Goal: Transaction & Acquisition: Purchase product/service

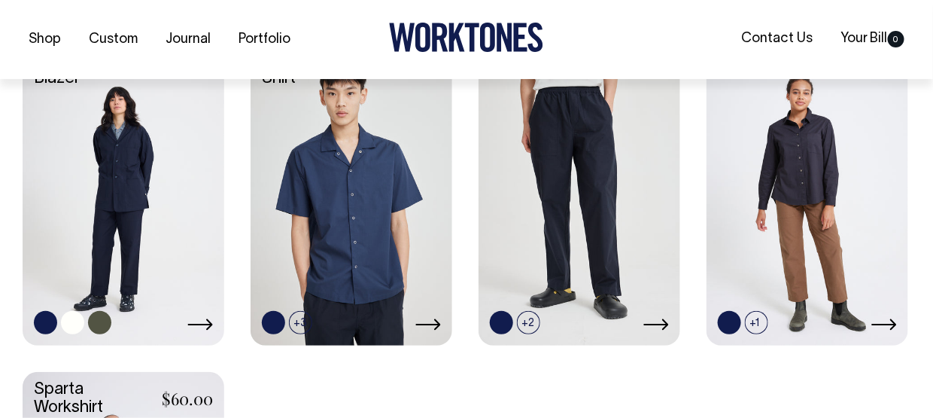
scroll to position [451, 0]
click at [199, 317] on icon at bounding box center [200, 323] width 26 height 12
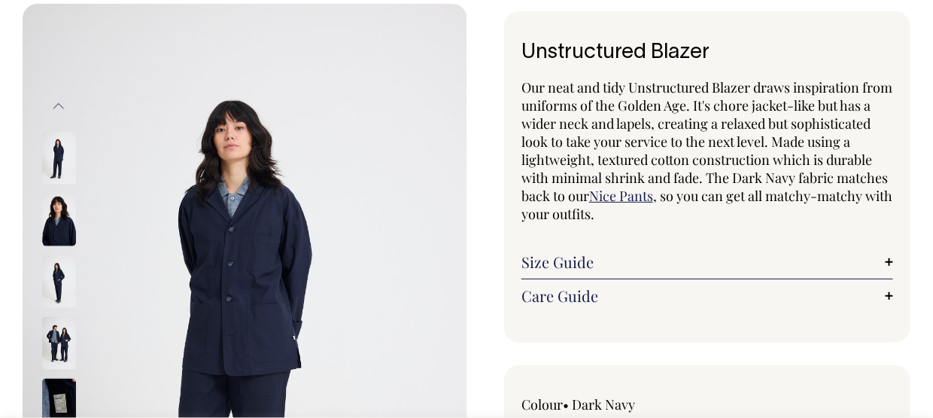
scroll to position [75, 0]
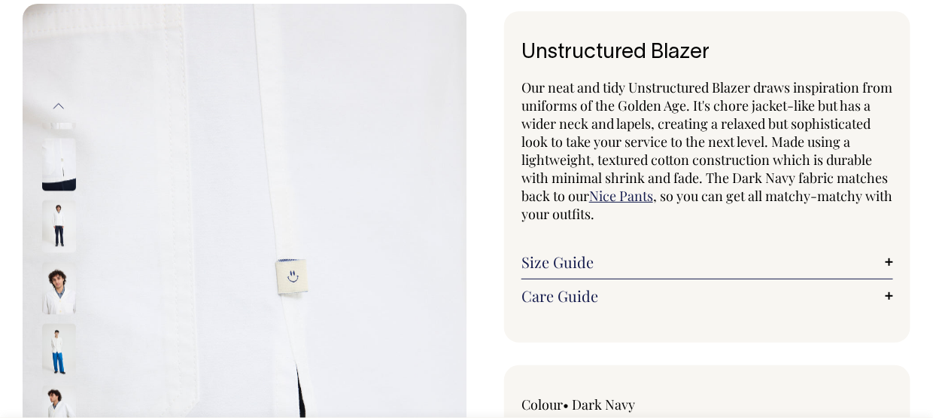
click at [548, 290] on link "Care Guide" at bounding box center [707, 296] width 372 height 18
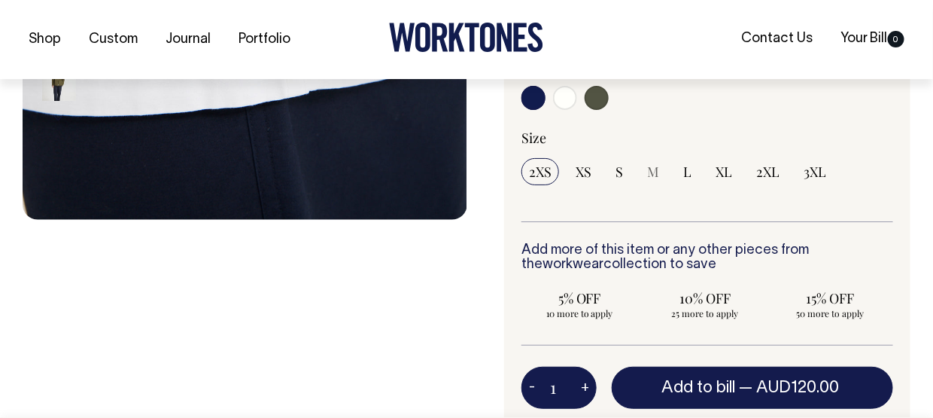
scroll to position [527, 0]
